Goal: Find specific page/section: Find specific page/section

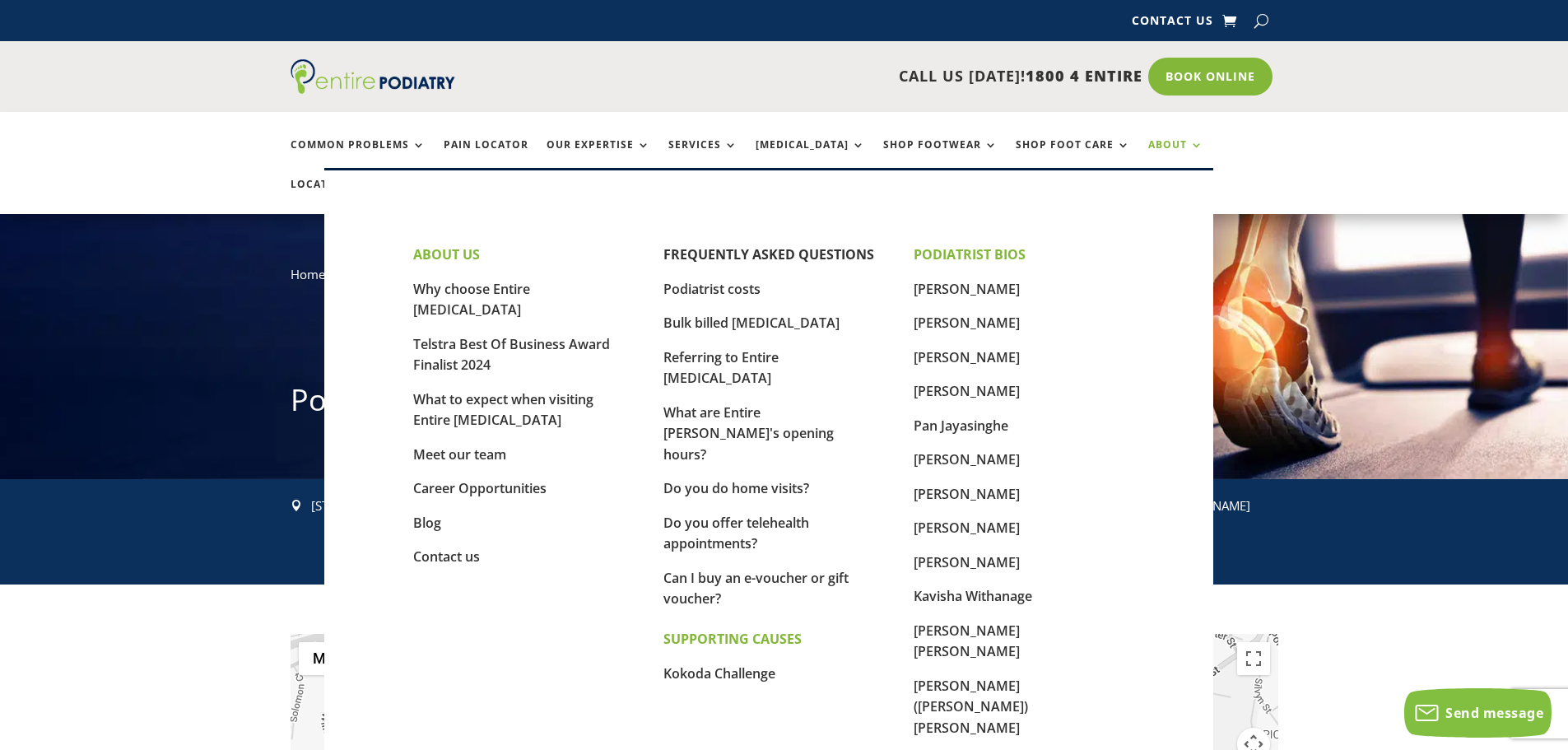
click at [1148, 143] on link "About" at bounding box center [1176, 156] width 55 height 35
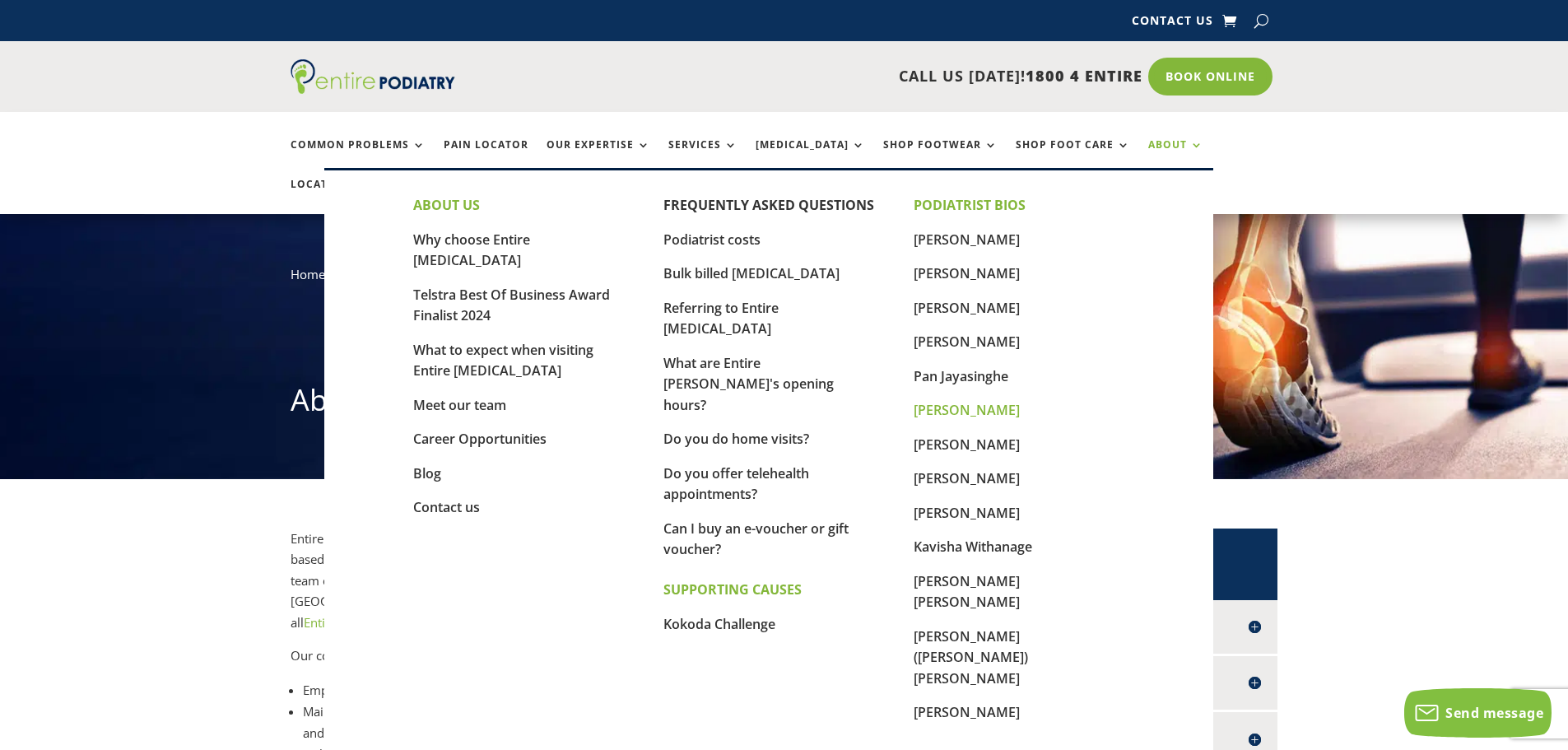
click at [947, 409] on link "[PERSON_NAME]" at bounding box center [967, 409] width 106 height 18
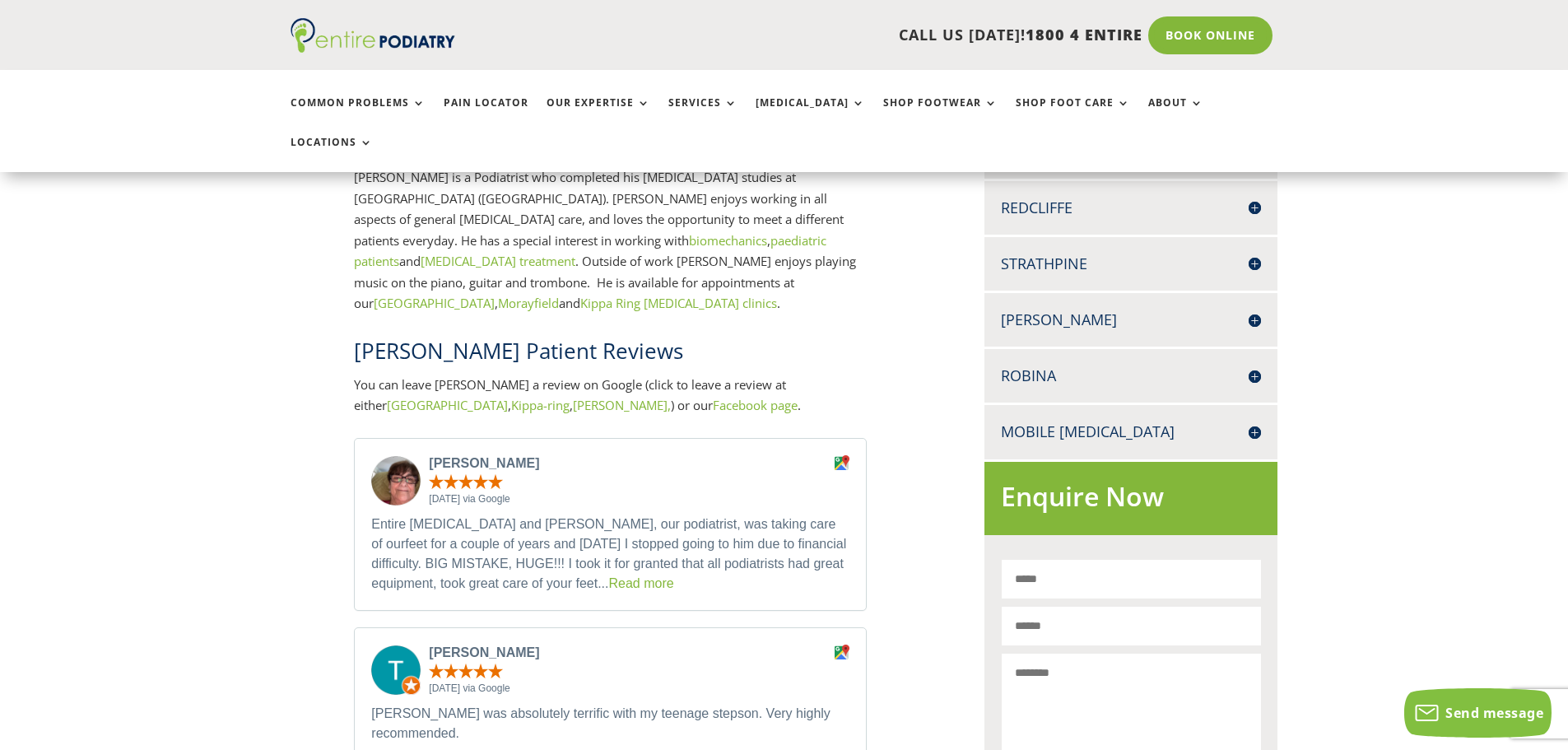
scroll to position [856, 0]
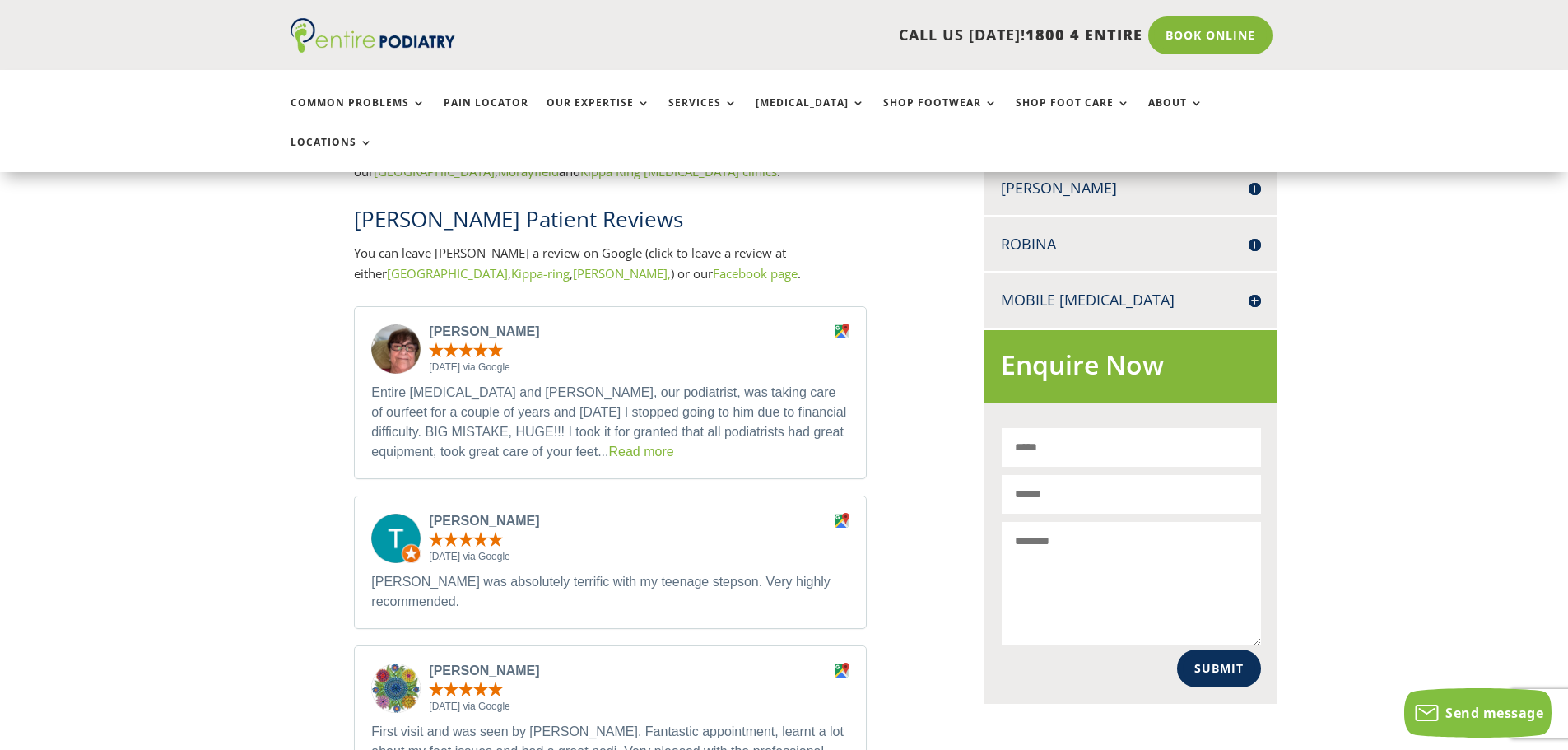
click at [608, 444] on link "Read more" at bounding box center [641, 451] width 65 height 14
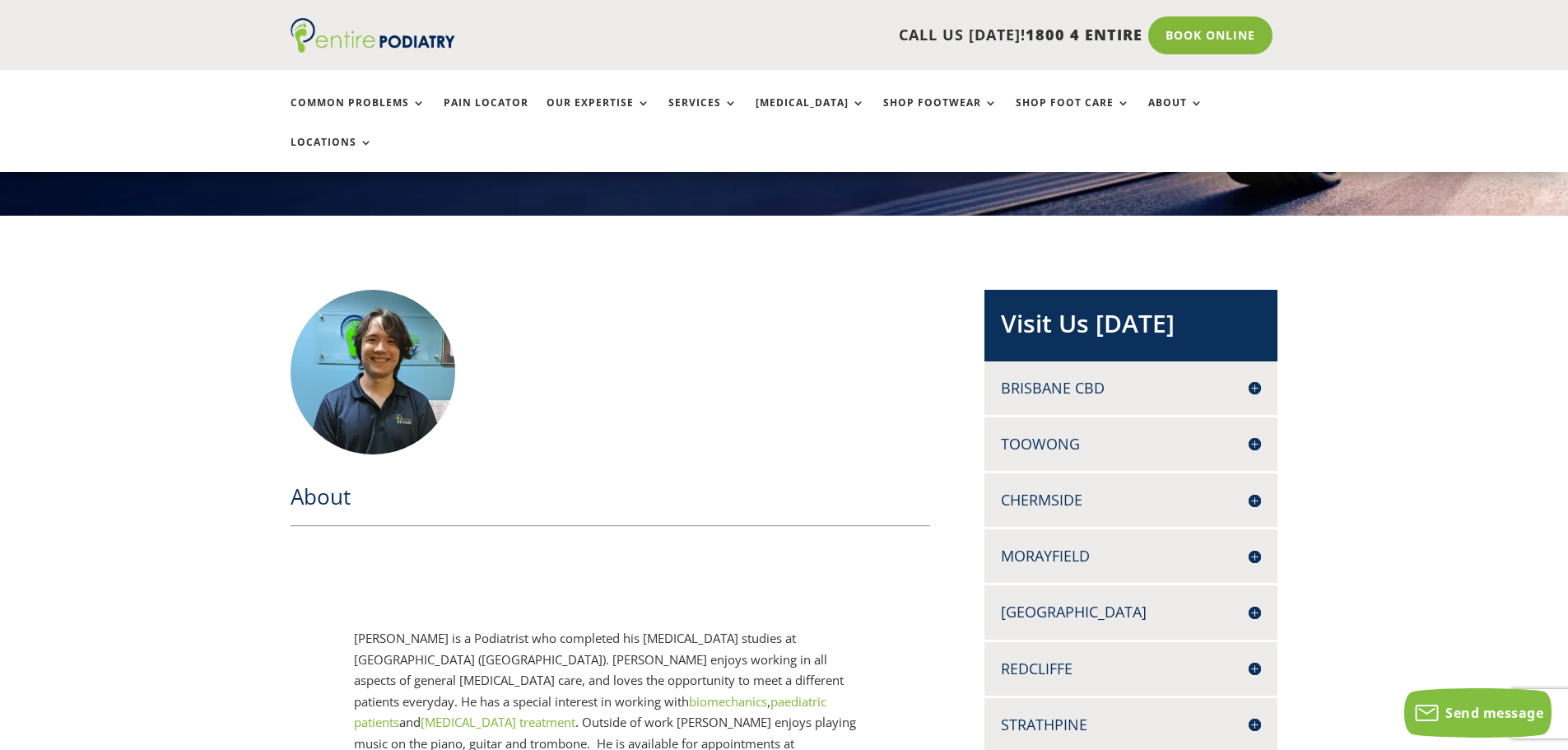
scroll to position [461, 0]
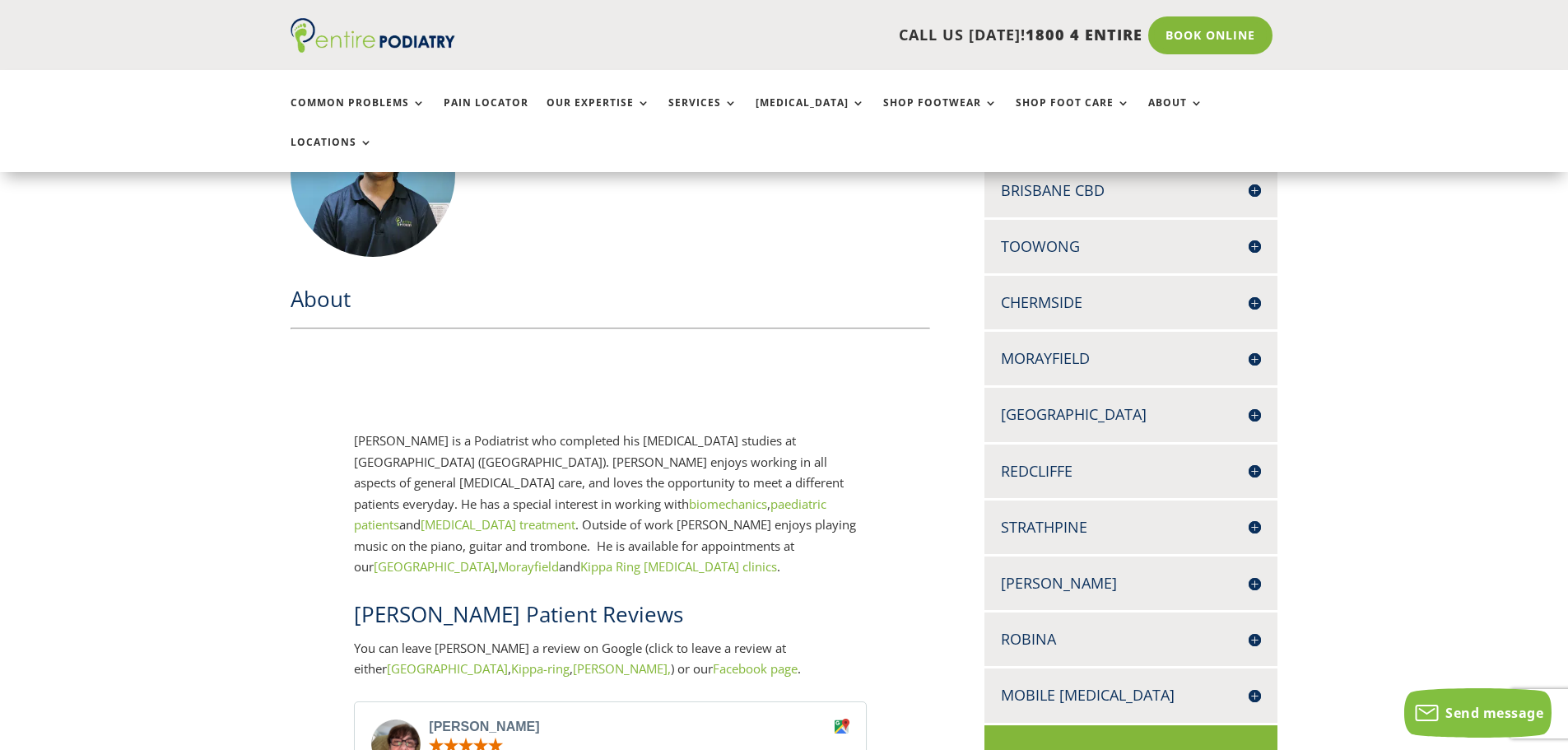
click at [1078, 404] on h4 "[GEOGRAPHIC_DATA]" at bounding box center [1131, 414] width 260 height 21
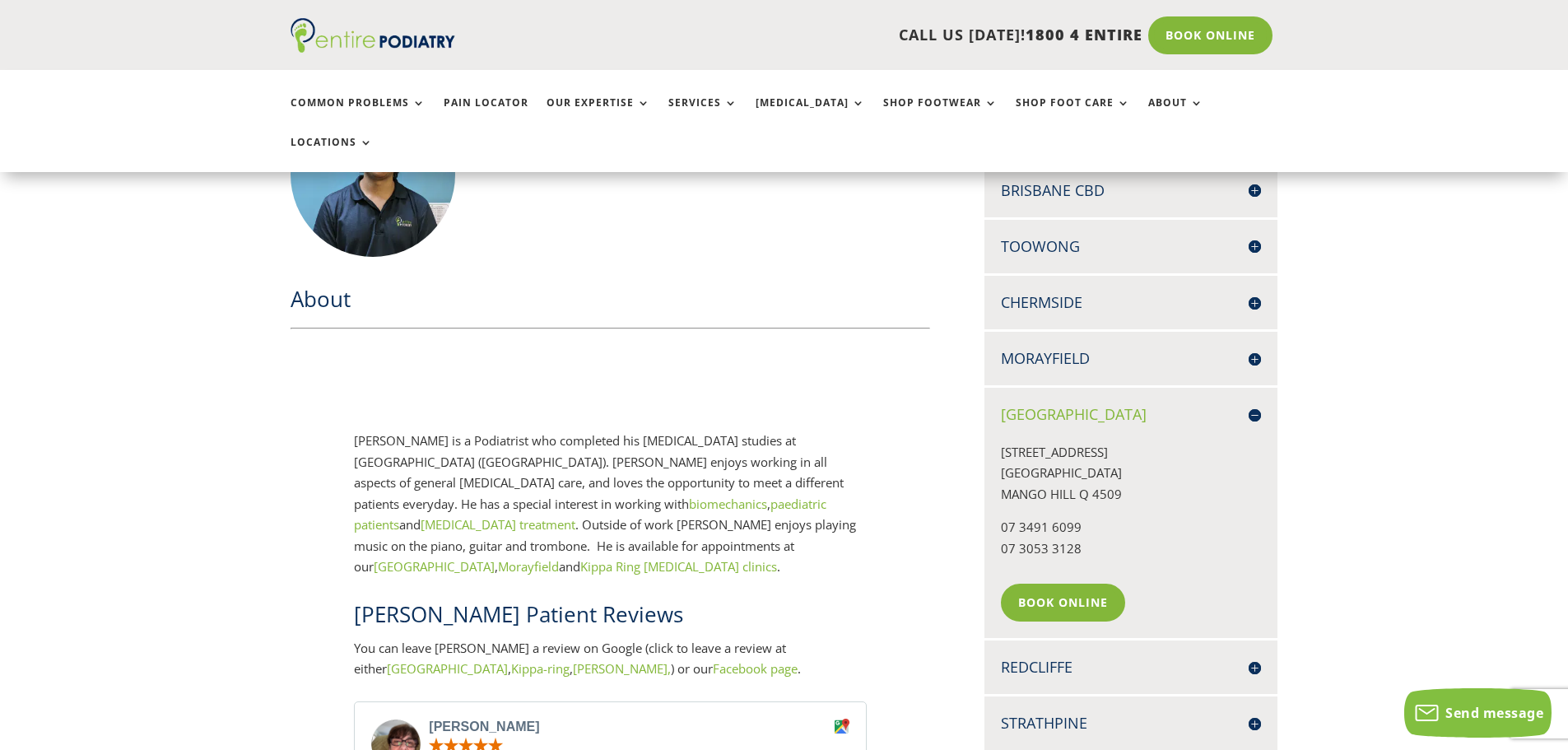
click at [1040, 404] on h4 "[GEOGRAPHIC_DATA]" at bounding box center [1131, 414] width 260 height 21
